Goal: Task Accomplishment & Management: Complete application form

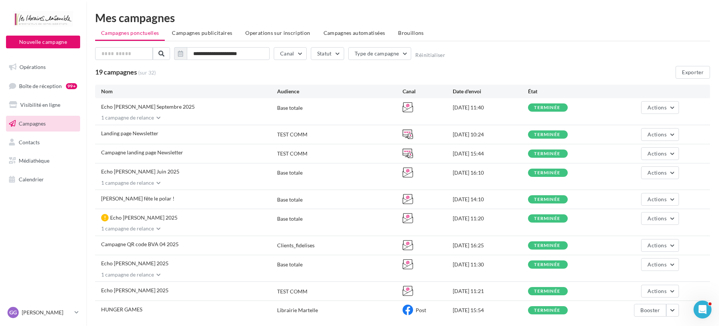
click at [157, 119] on icon "button" at bounding box center [159, 118] width 4 height 4
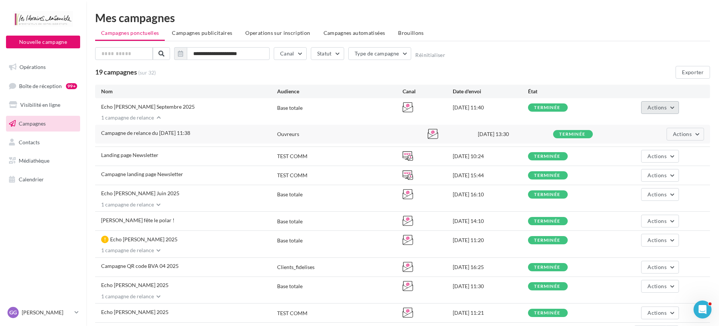
click at [670, 113] on button "Actions" at bounding box center [660, 107] width 37 height 13
click at [642, 122] on button "Voir les résultats" at bounding box center [629, 124] width 102 height 19
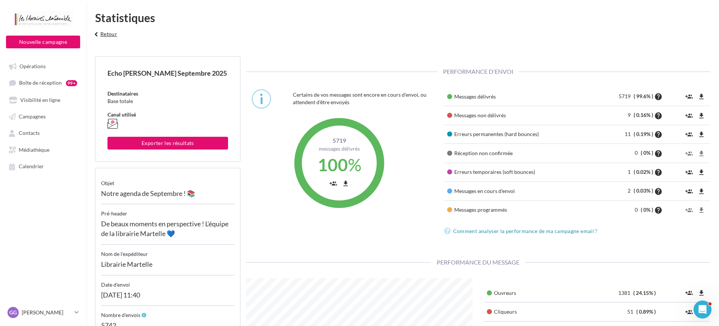
click at [99, 33] on icon "keyboard_arrow_left" at bounding box center [96, 34] width 8 height 7
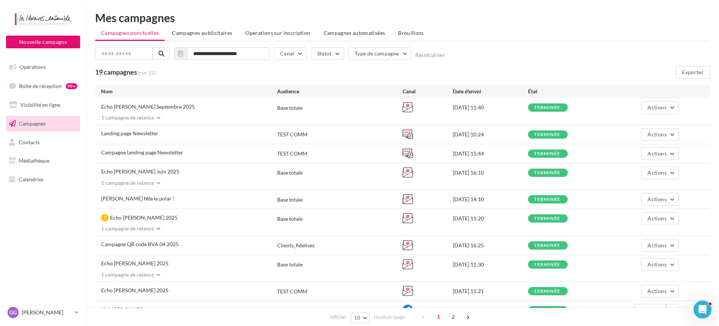
drag, startPoint x: 147, startPoint y: 116, endPoint x: 192, endPoint y: 120, distance: 45.6
click at [147, 116] on div "1 campagne de relance" at bounding box center [124, 117] width 59 height 7
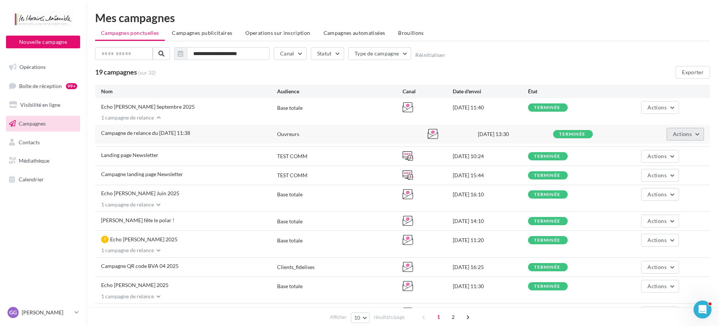
click at [681, 132] on span "Actions" at bounding box center [682, 134] width 19 height 6
click at [665, 147] on button "Voir les résultats" at bounding box center [667, 151] width 75 height 19
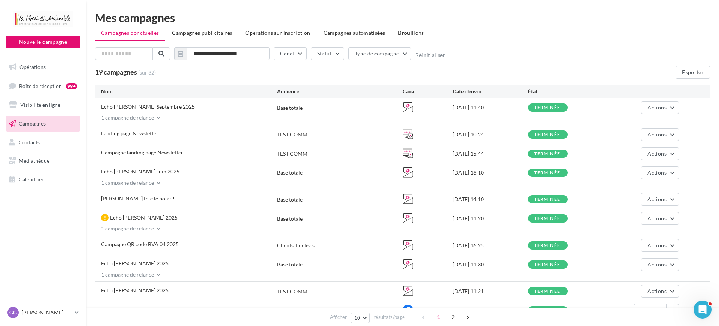
click at [159, 120] on icon "button" at bounding box center [159, 118] width 4 height 4
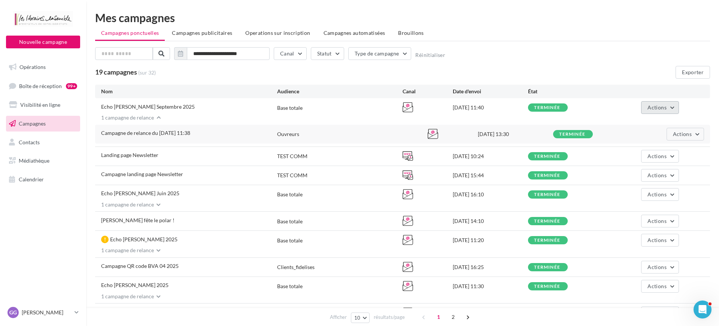
click at [671, 108] on button "Actions" at bounding box center [660, 107] width 37 height 13
click at [636, 160] on button "Ajouter une campagne de relance" at bounding box center [629, 163] width 102 height 19
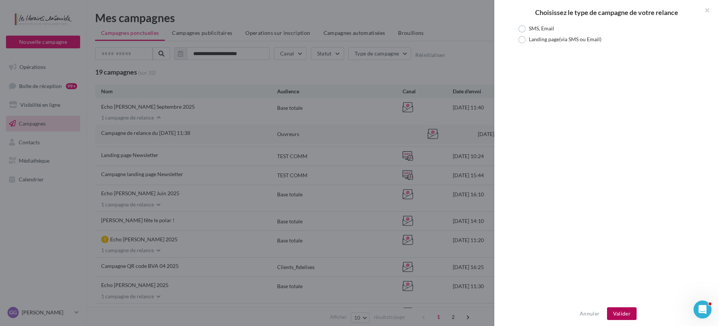
click at [620, 314] on button "Valider" at bounding box center [622, 313] width 30 height 13
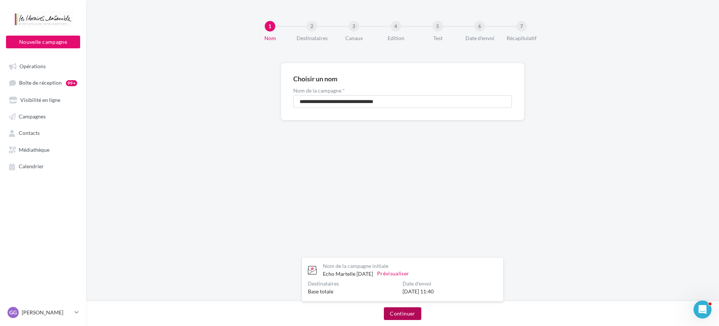
click at [404, 314] on button "Continuer" at bounding box center [402, 313] width 37 height 13
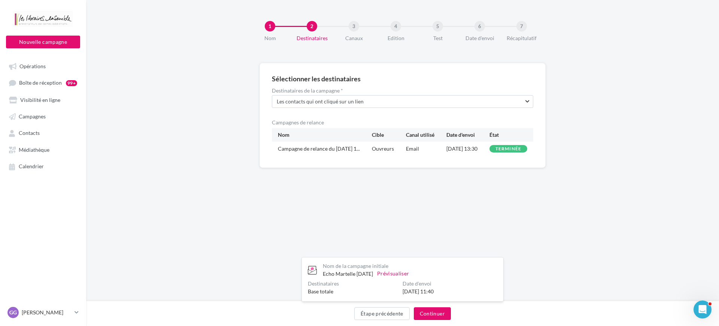
click at [463, 149] on span "[DATE] 13:30" at bounding box center [462, 148] width 31 height 6
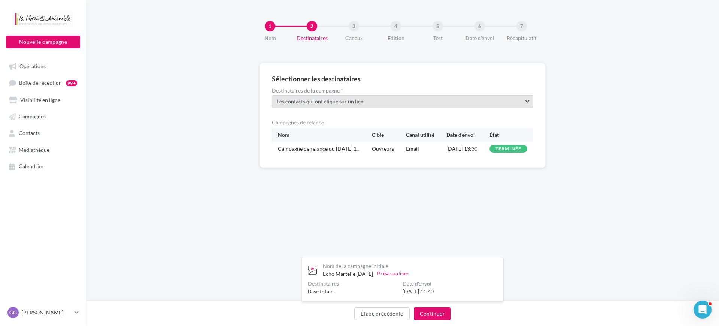
click at [368, 102] on span "Les contacts qui ont cliqué sur un lien" at bounding box center [394, 101] width 235 height 7
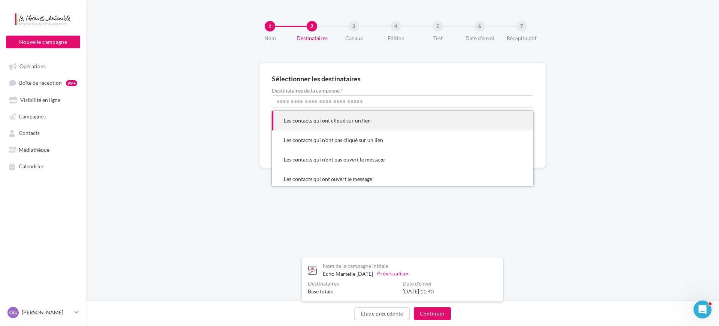
click at [353, 120] on div "Les contacts qui ont cliqué sur un lien" at bounding box center [403, 120] width 238 height 7
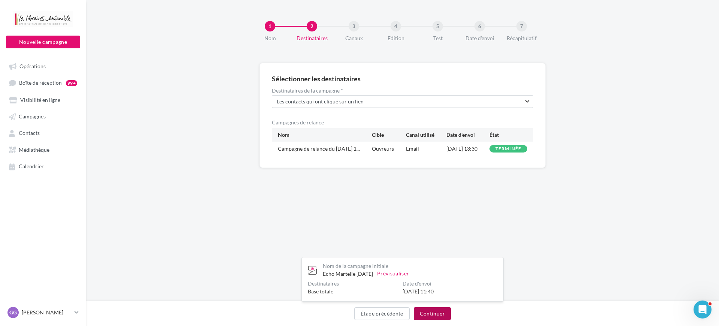
click at [430, 312] on button "Continuer" at bounding box center [432, 313] width 37 height 13
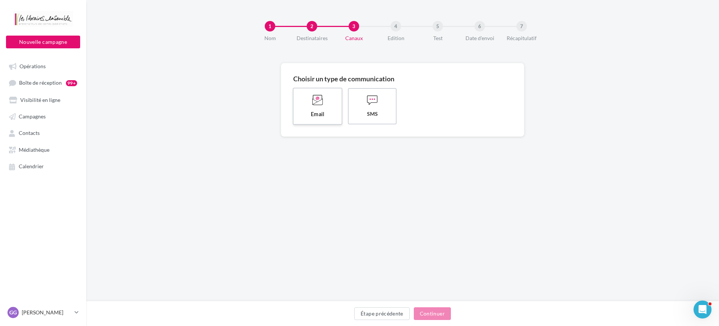
click at [316, 108] on label "Email" at bounding box center [318, 106] width 50 height 37
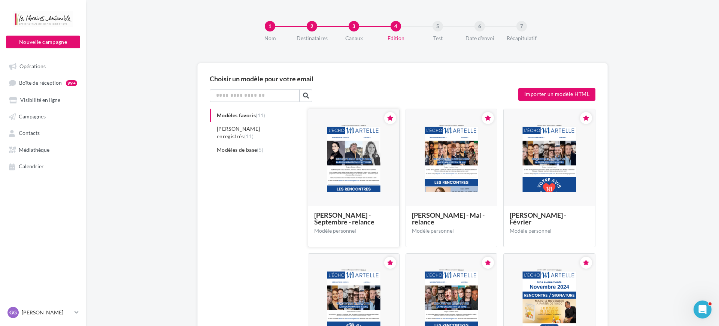
click at [362, 178] on img at bounding box center [353, 158] width 91 height 69
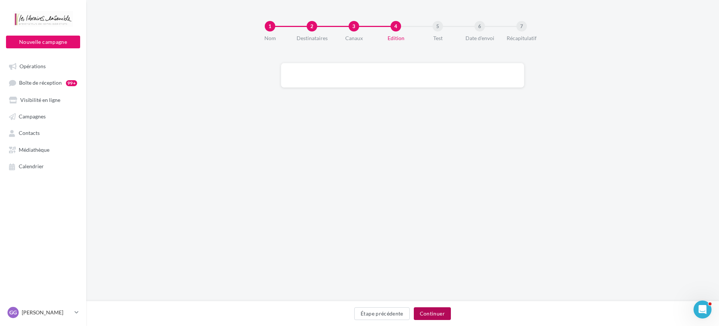
click at [422, 313] on button "Continuer" at bounding box center [432, 313] width 37 height 13
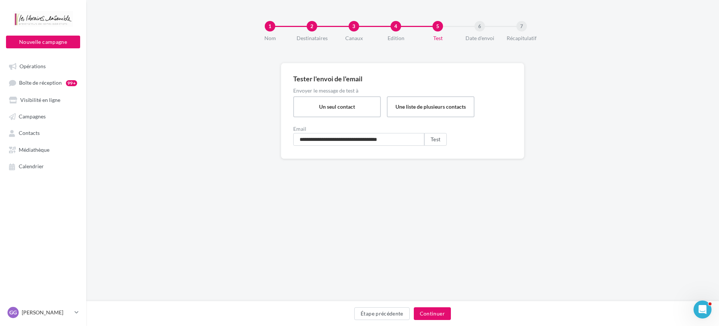
click at [394, 322] on div "Étape précédente Continuer" at bounding box center [402, 315] width 621 height 16
click at [393, 318] on button "Étape précédente" at bounding box center [381, 313] width 55 height 13
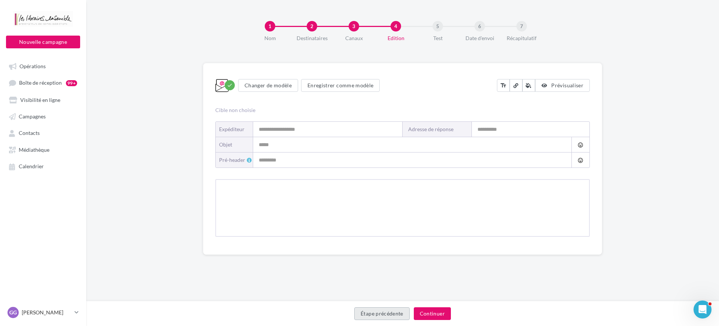
type input "**********"
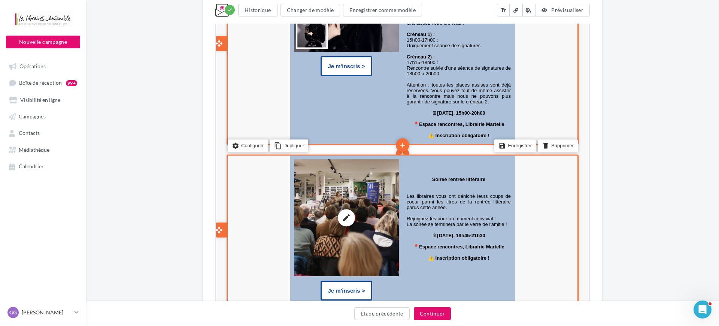
scroll to position [525, 0]
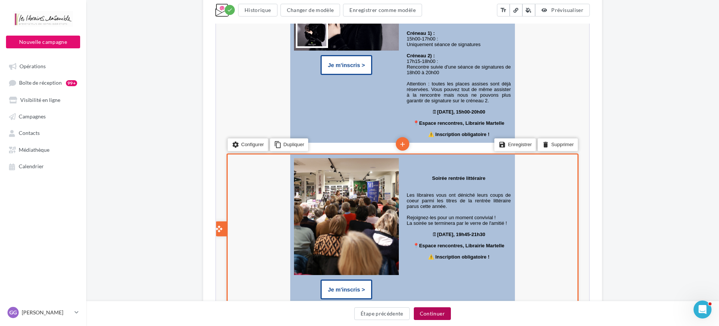
click at [435, 312] on button "Continuer" at bounding box center [432, 313] width 37 height 13
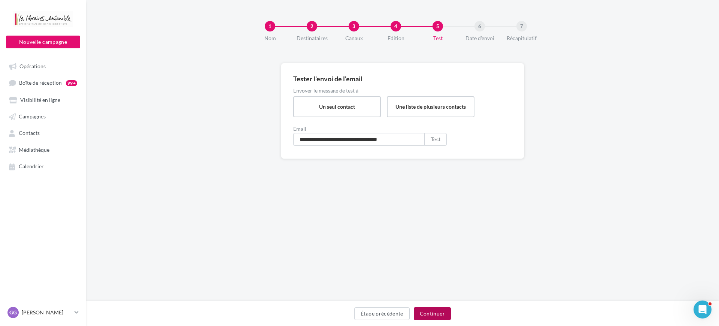
click at [435, 312] on button "Continuer" at bounding box center [432, 313] width 37 height 13
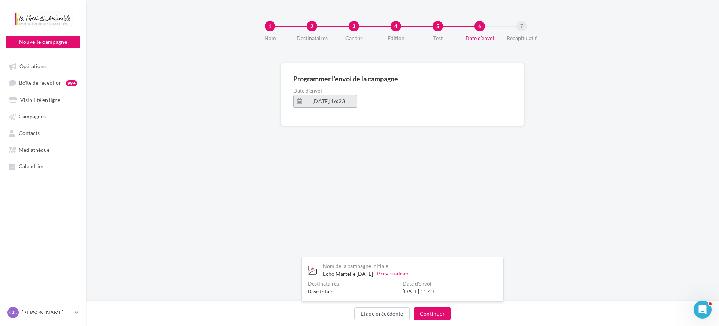
click at [319, 100] on span "08/09/2025 à 16:23" at bounding box center [332, 101] width 39 height 6
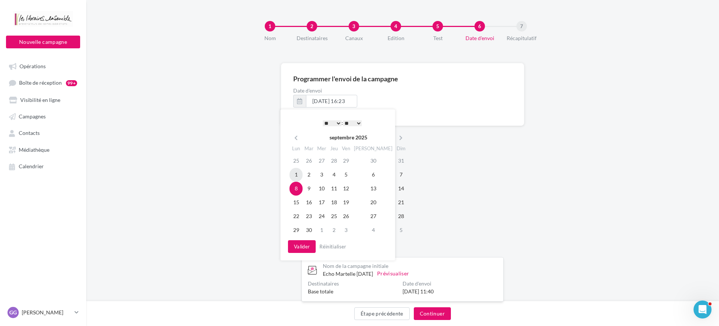
click at [298, 175] on td "1" at bounding box center [296, 175] width 13 height 14
click at [307, 175] on td "2" at bounding box center [309, 175] width 13 height 14
click at [309, 244] on button "Valider" at bounding box center [302, 246] width 28 height 13
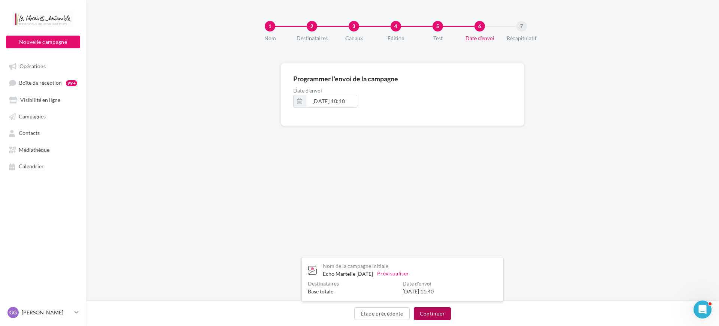
click at [433, 314] on button "Continuer" at bounding box center [432, 313] width 37 height 13
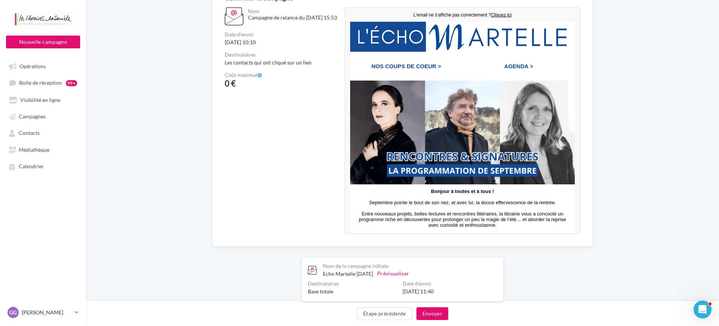
scroll to position [83, 1]
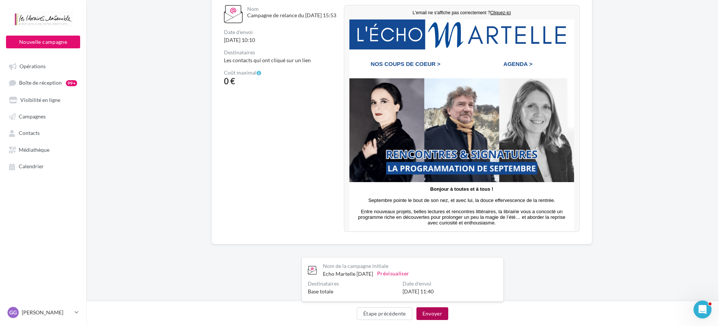
click at [429, 315] on button "Envoyer" at bounding box center [433, 313] width 32 height 13
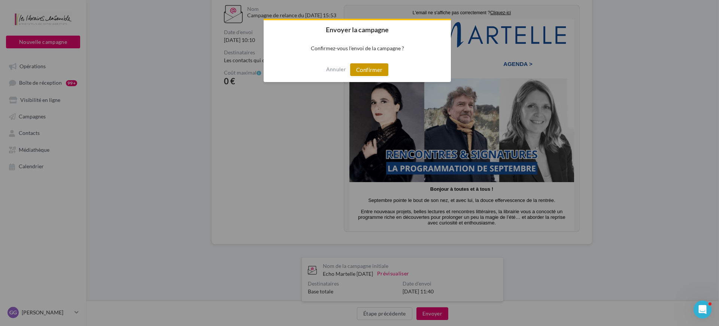
click at [374, 72] on button "Confirmer" at bounding box center [369, 69] width 38 height 13
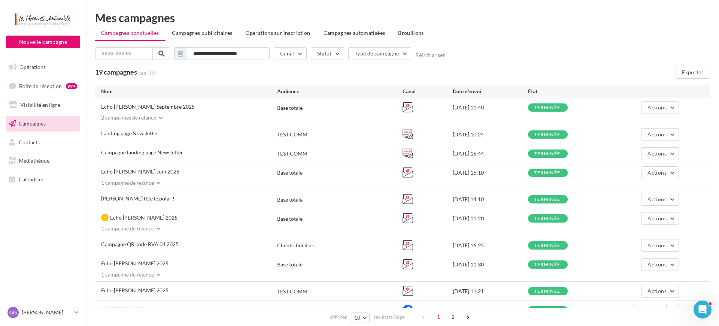
click at [161, 120] on icon "button" at bounding box center [161, 118] width 4 height 4
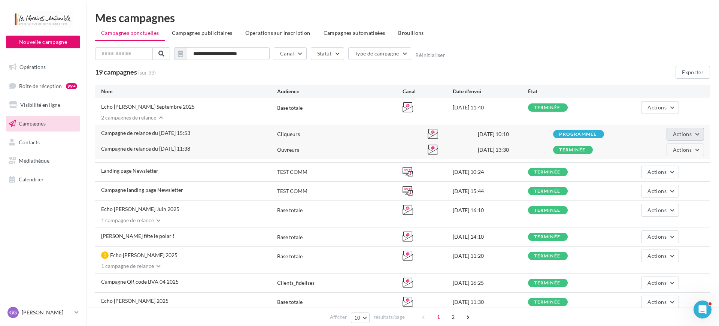
click at [704, 132] on button "Actions" at bounding box center [685, 134] width 37 height 13
click at [521, 118] on div "2 campagnes de relance" at bounding box center [402, 118] width 615 height 8
click at [526, 52] on div "**********" at bounding box center [402, 55] width 615 height 16
